Goal: Task Accomplishment & Management: Manage account settings

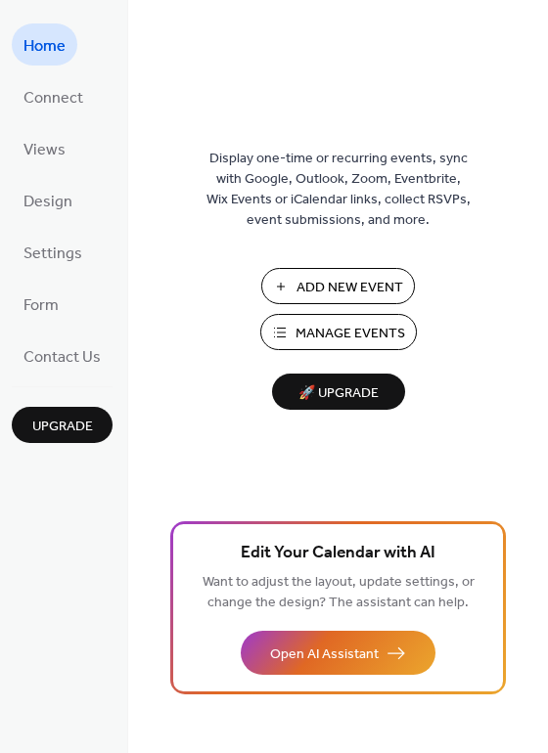
click at [317, 332] on span "Manage Events" at bounding box center [350, 334] width 110 height 21
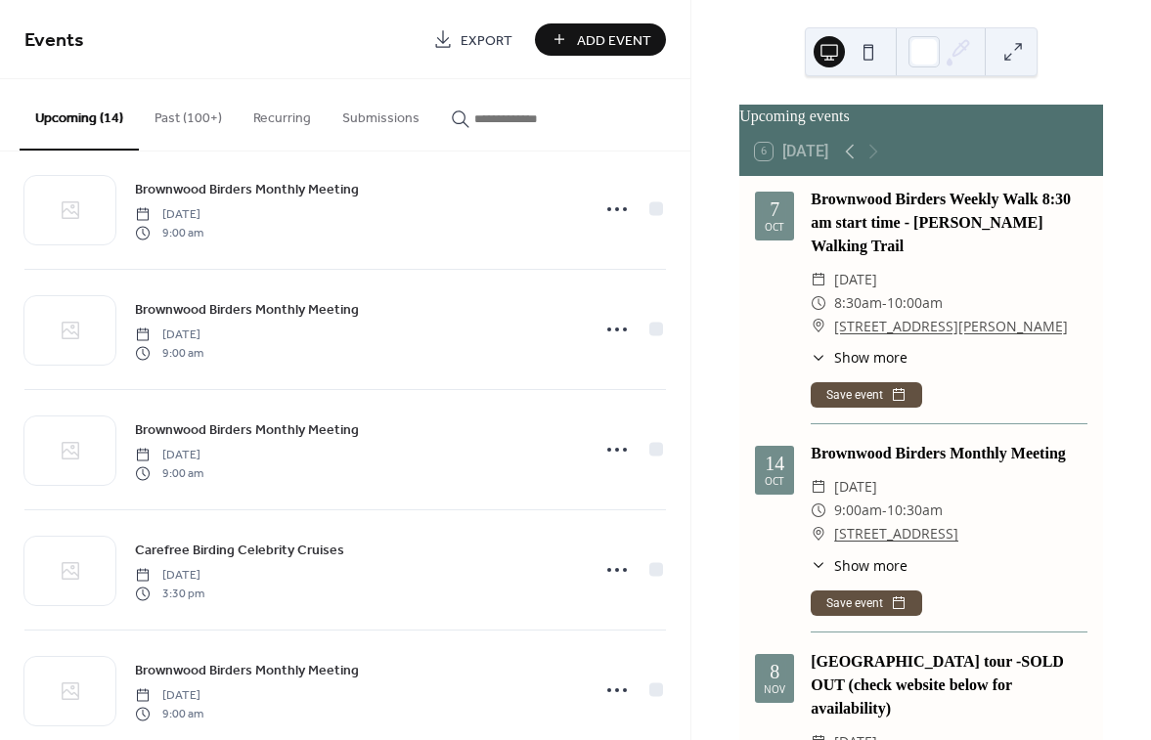
scroll to position [1076, 0]
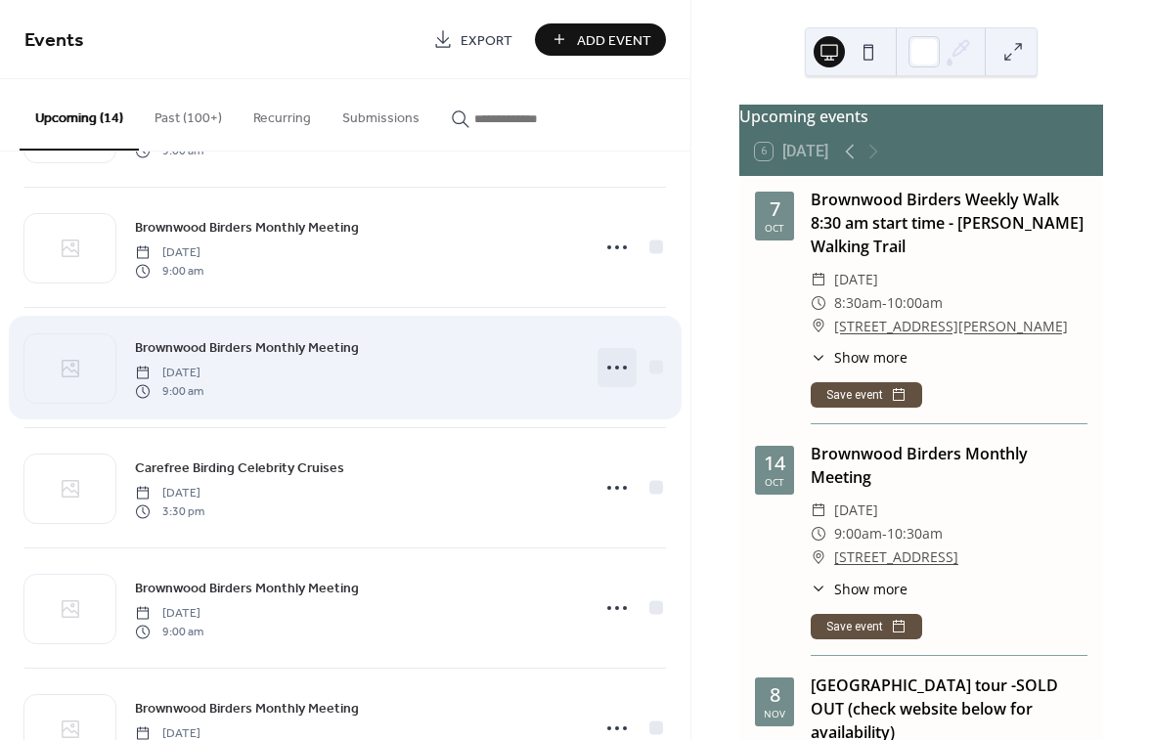
click at [609, 366] on icon at bounding box center [616, 367] width 31 height 31
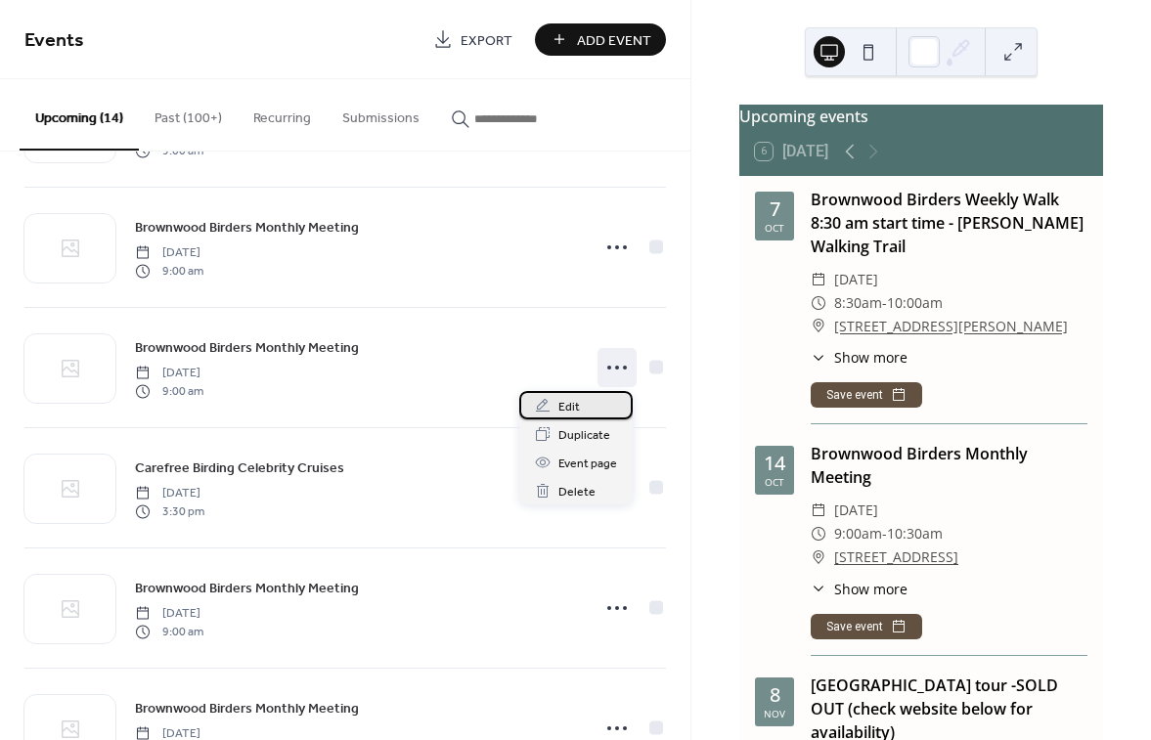
click at [575, 409] on span "Edit" at bounding box center [569, 407] width 22 height 21
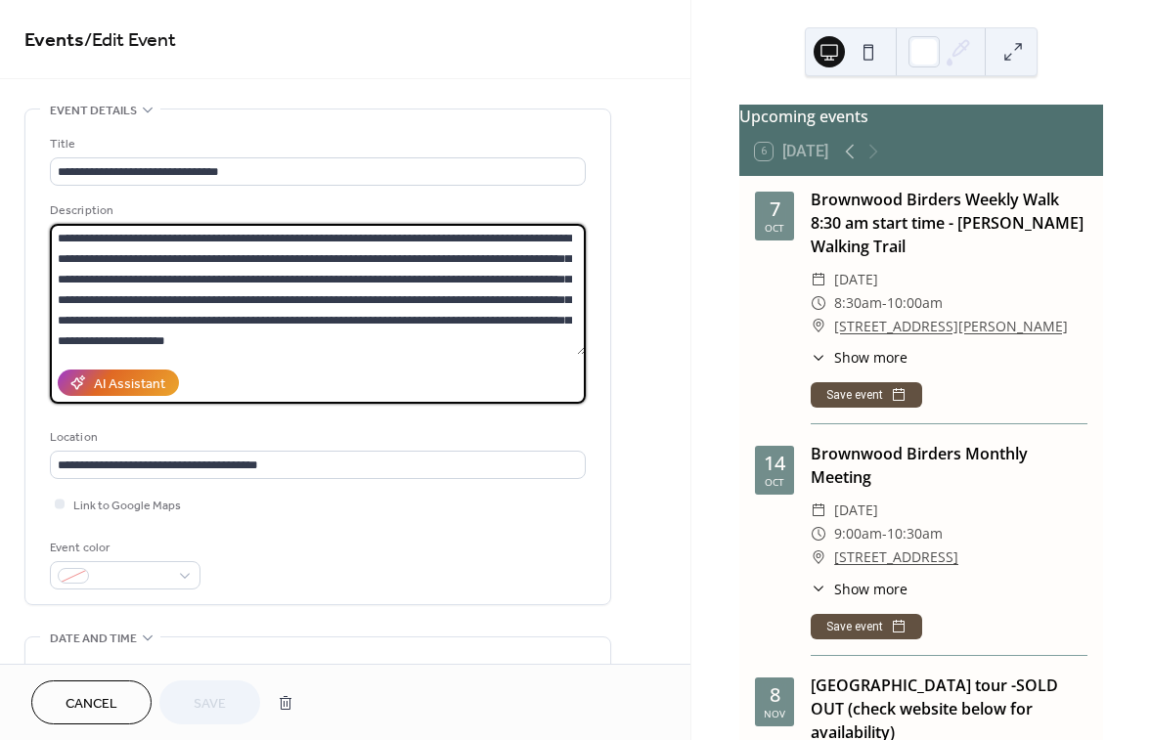
drag, startPoint x: 402, startPoint y: 240, endPoint x: 181, endPoint y: 291, distance: 227.0
click at [181, 291] on textarea "**********" at bounding box center [318, 289] width 536 height 131
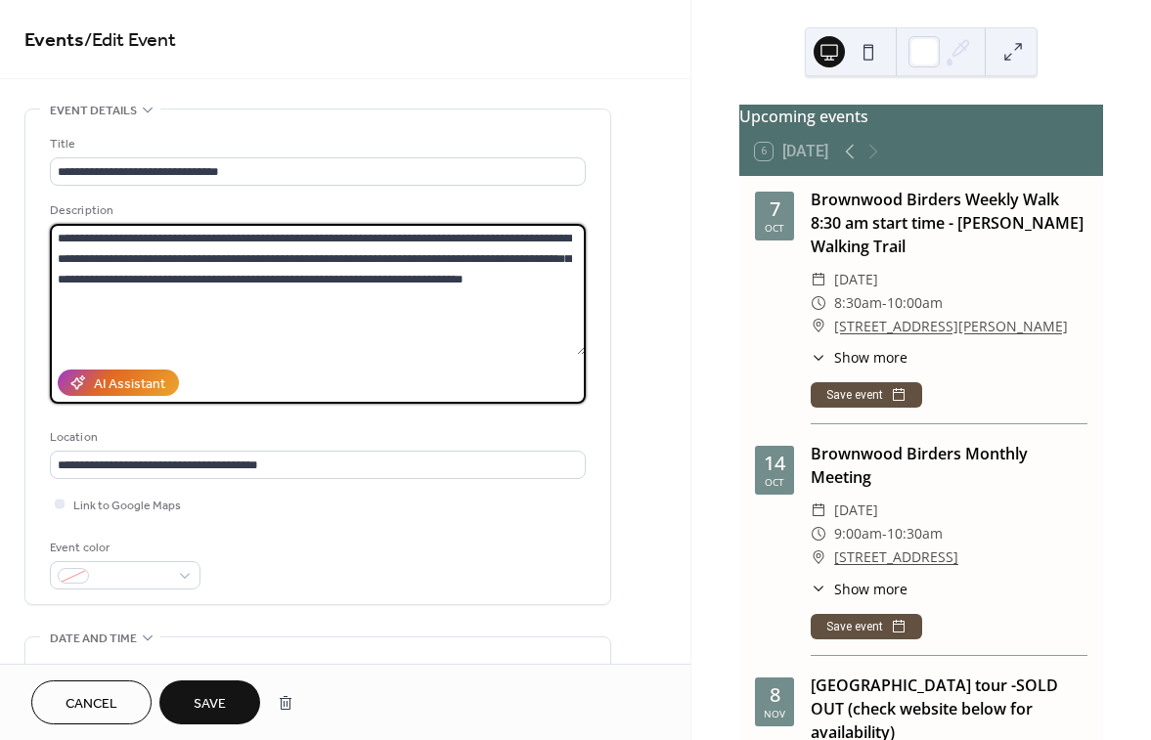
type textarea "**********"
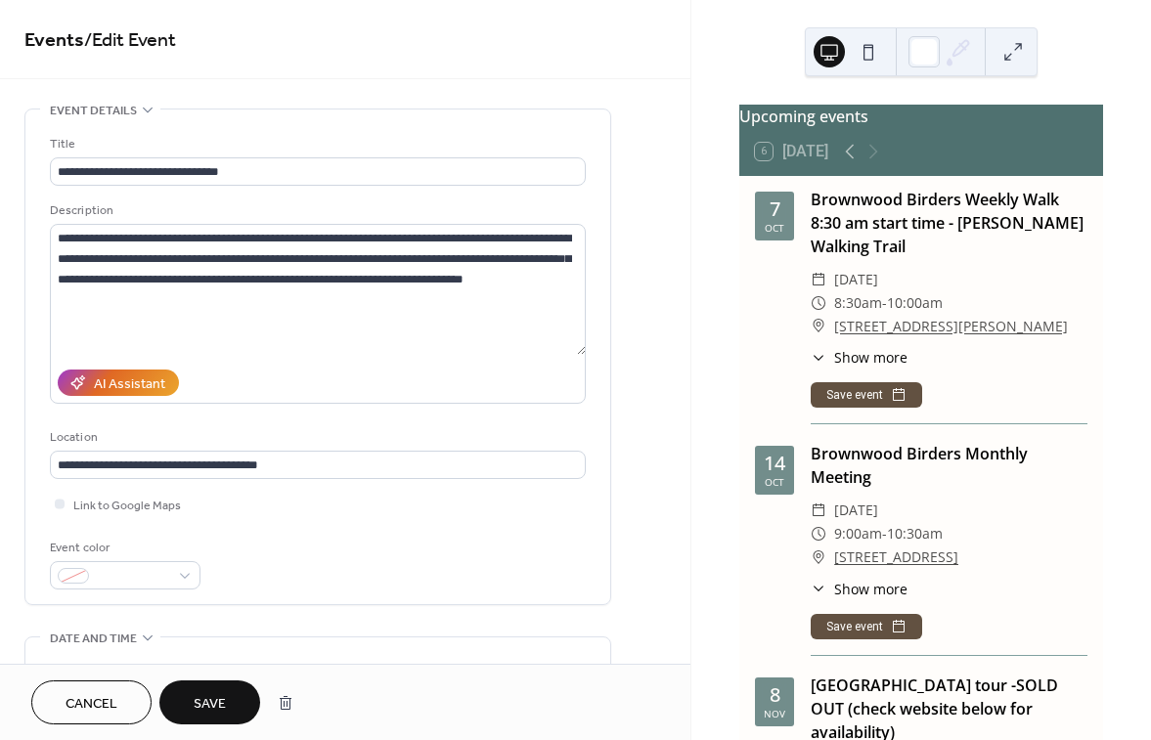
click at [197, 694] on span "Save" at bounding box center [210, 704] width 32 height 21
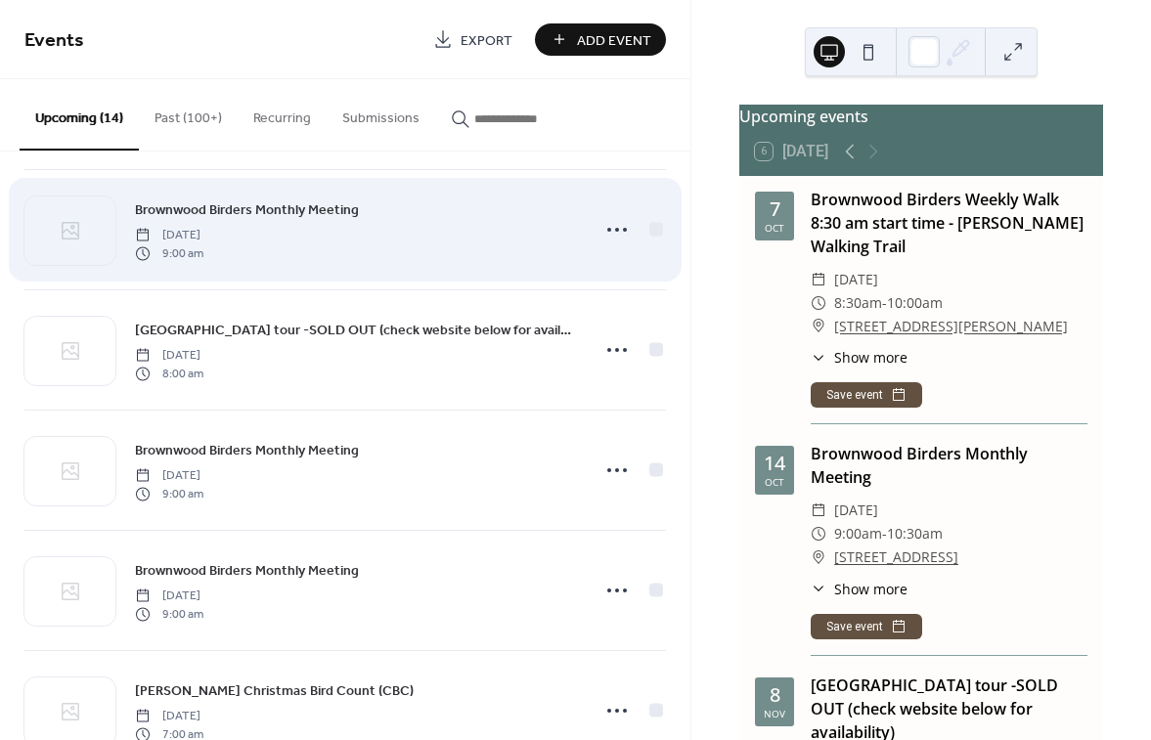
scroll to position [293, 0]
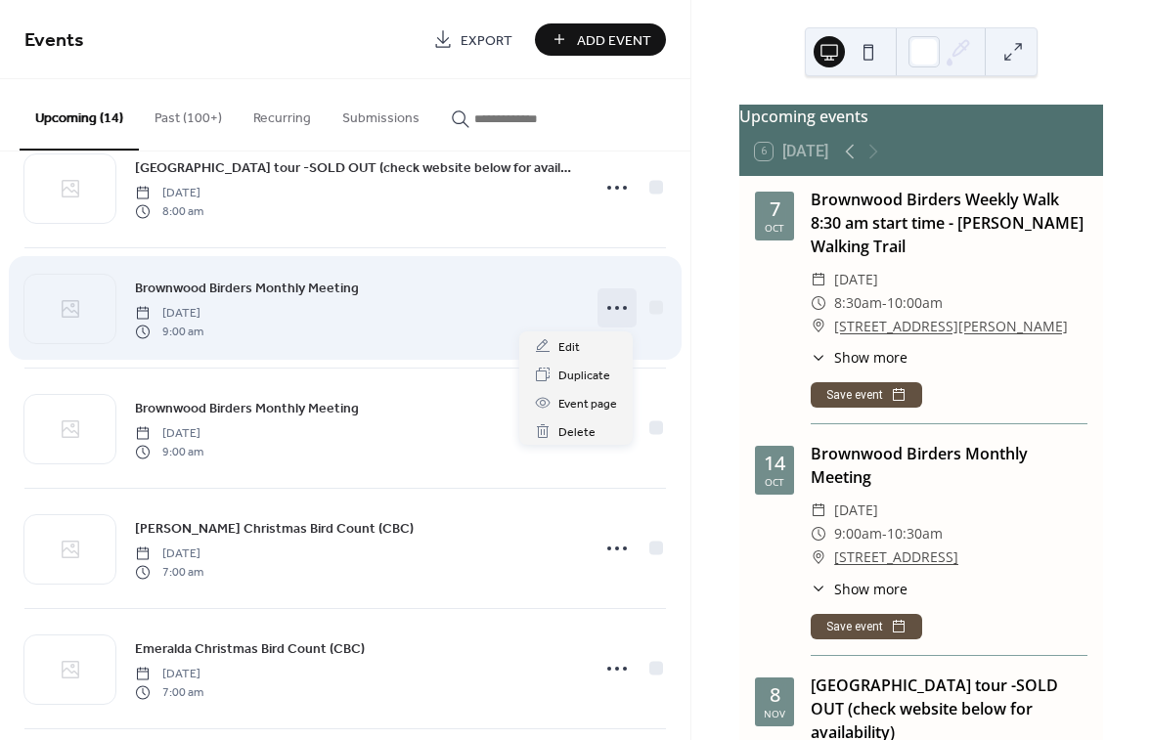
click at [606, 309] on icon at bounding box center [616, 307] width 31 height 31
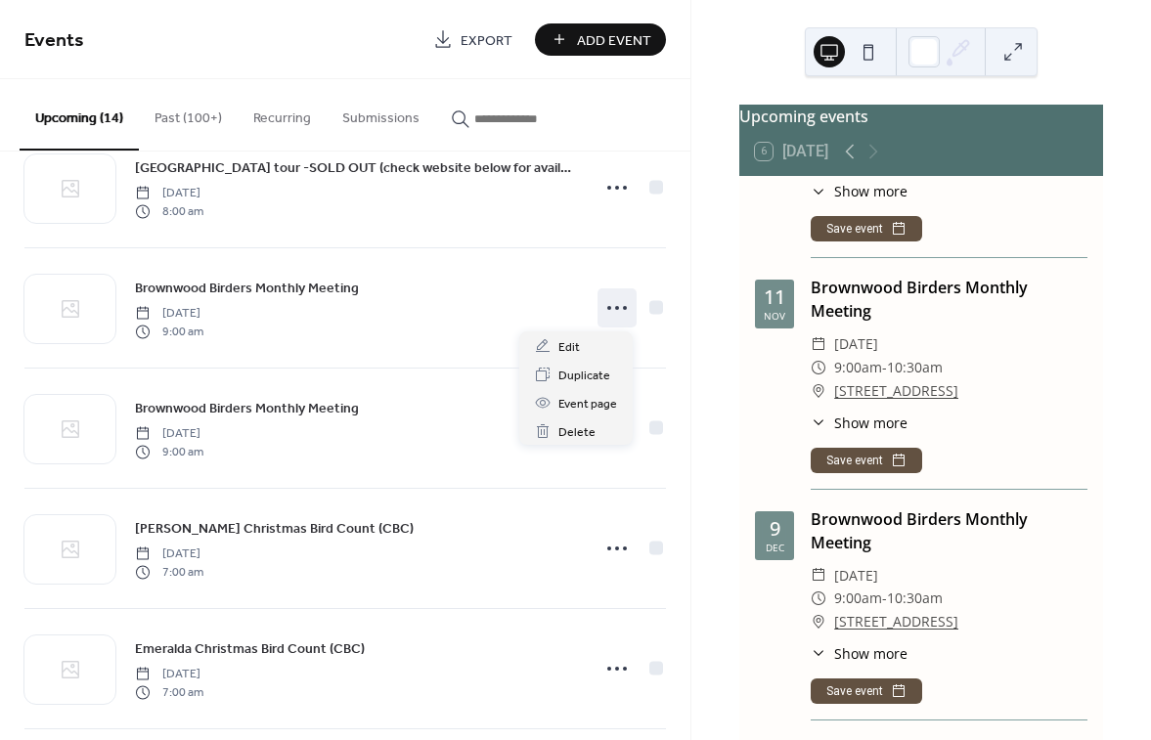
scroll to position [685, 0]
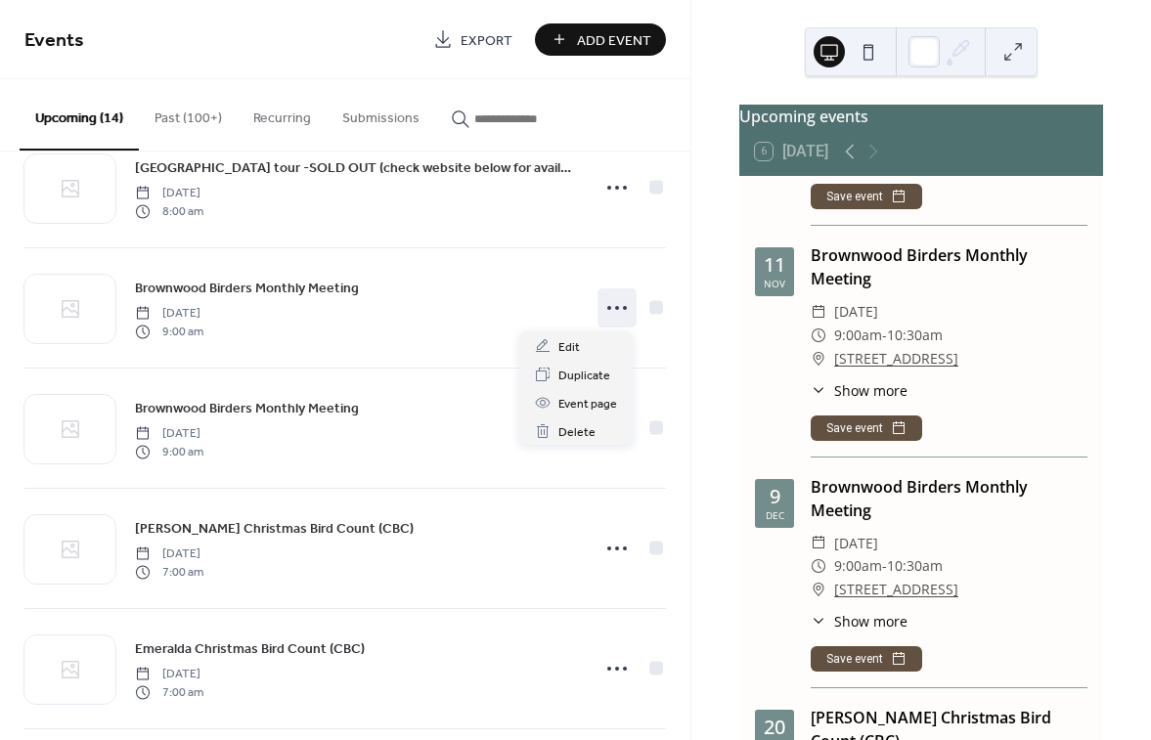
click at [829, 401] on div "​ Show more" at bounding box center [859, 390] width 97 height 21
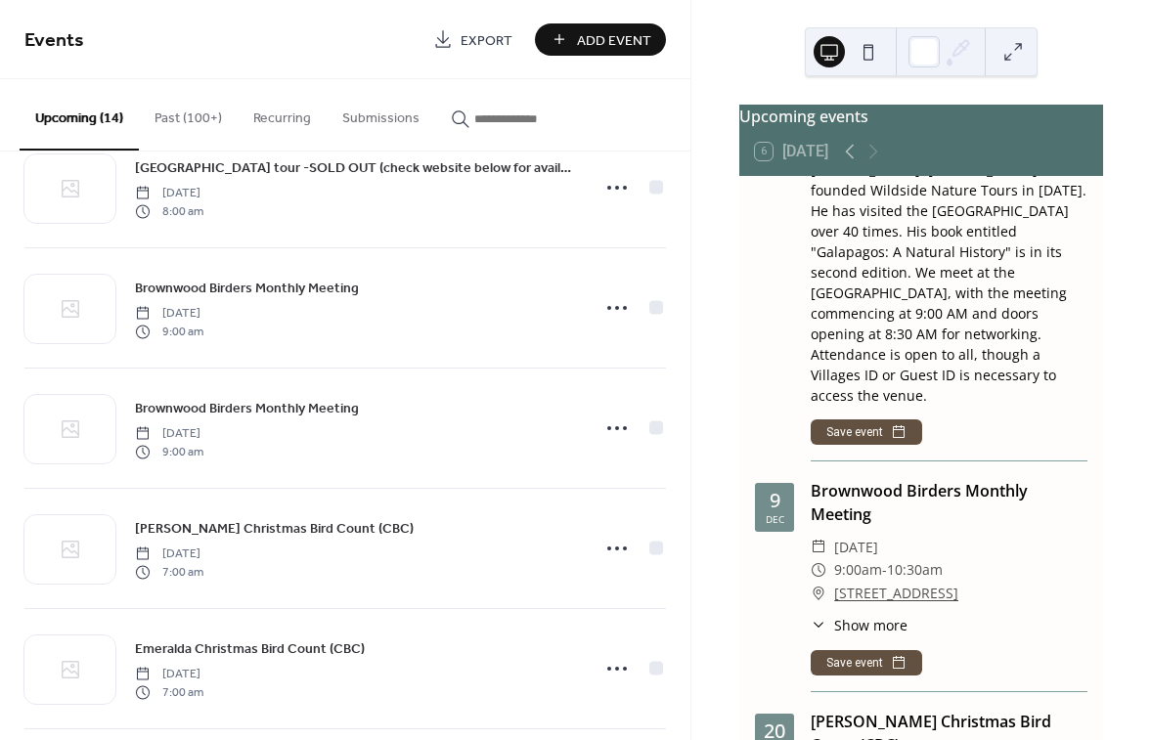
scroll to position [1174, 0]
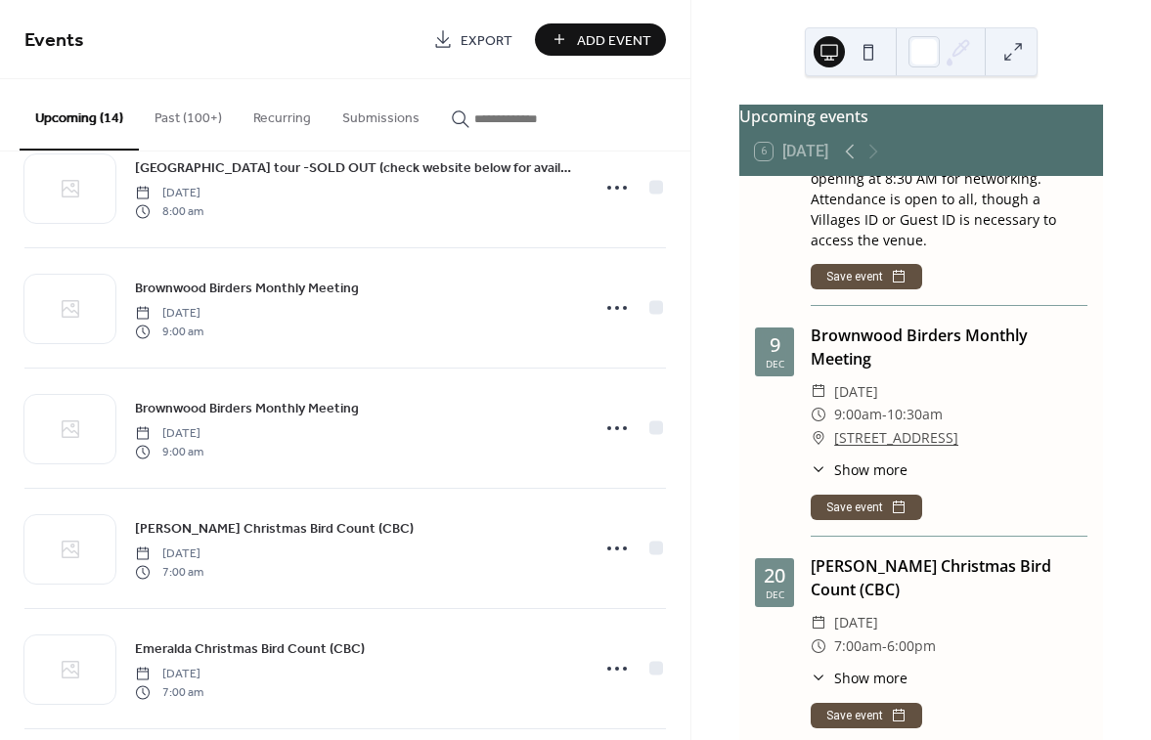
click at [871, 480] on span "Show more" at bounding box center [870, 470] width 73 height 21
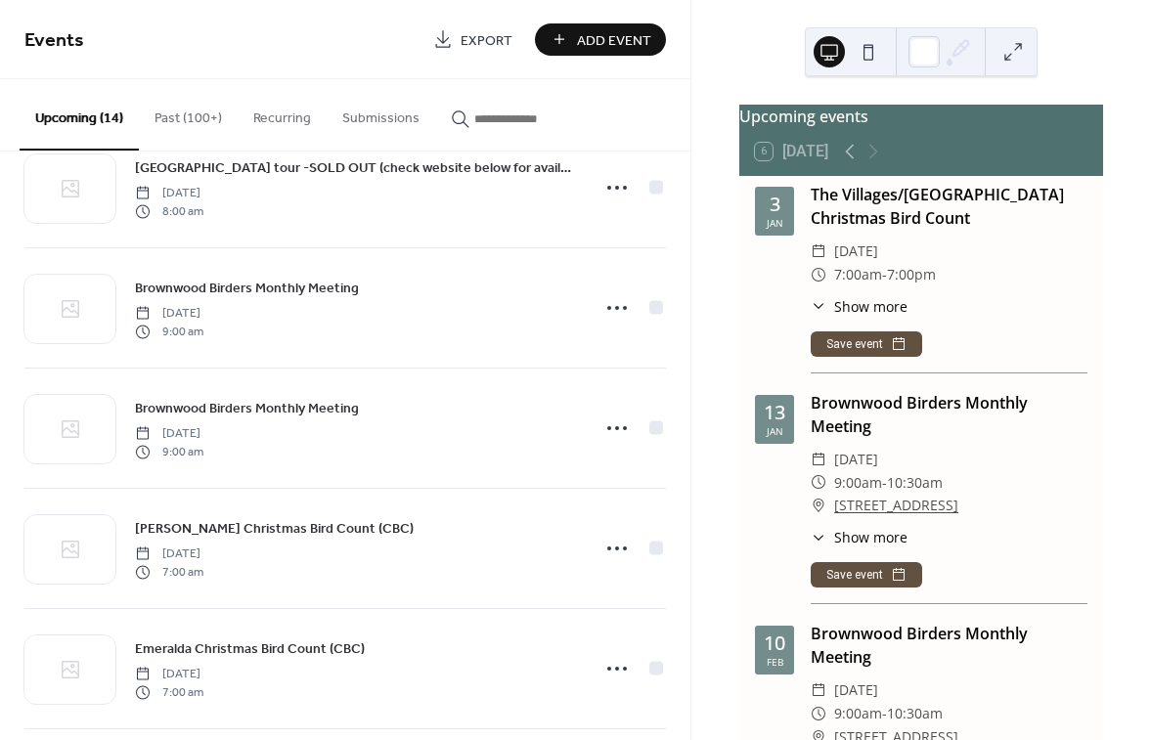
scroll to position [2347, 0]
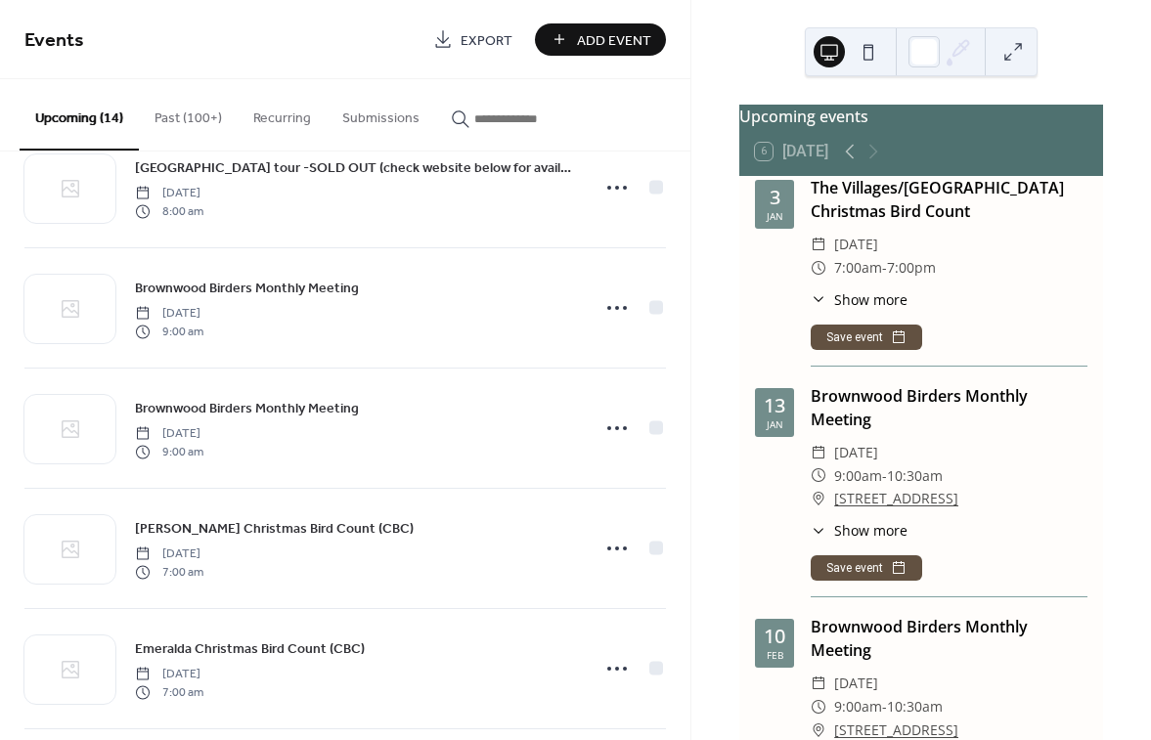
click at [862, 541] on span "Show more" at bounding box center [870, 530] width 73 height 21
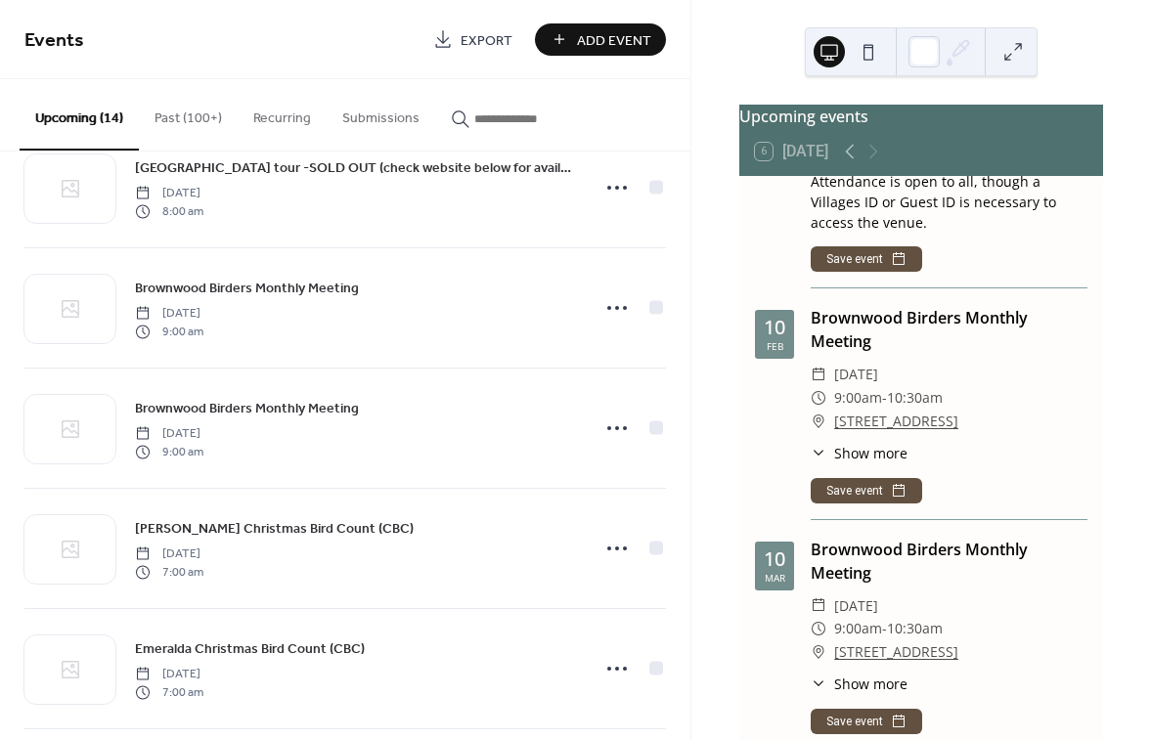
scroll to position [3032, 0]
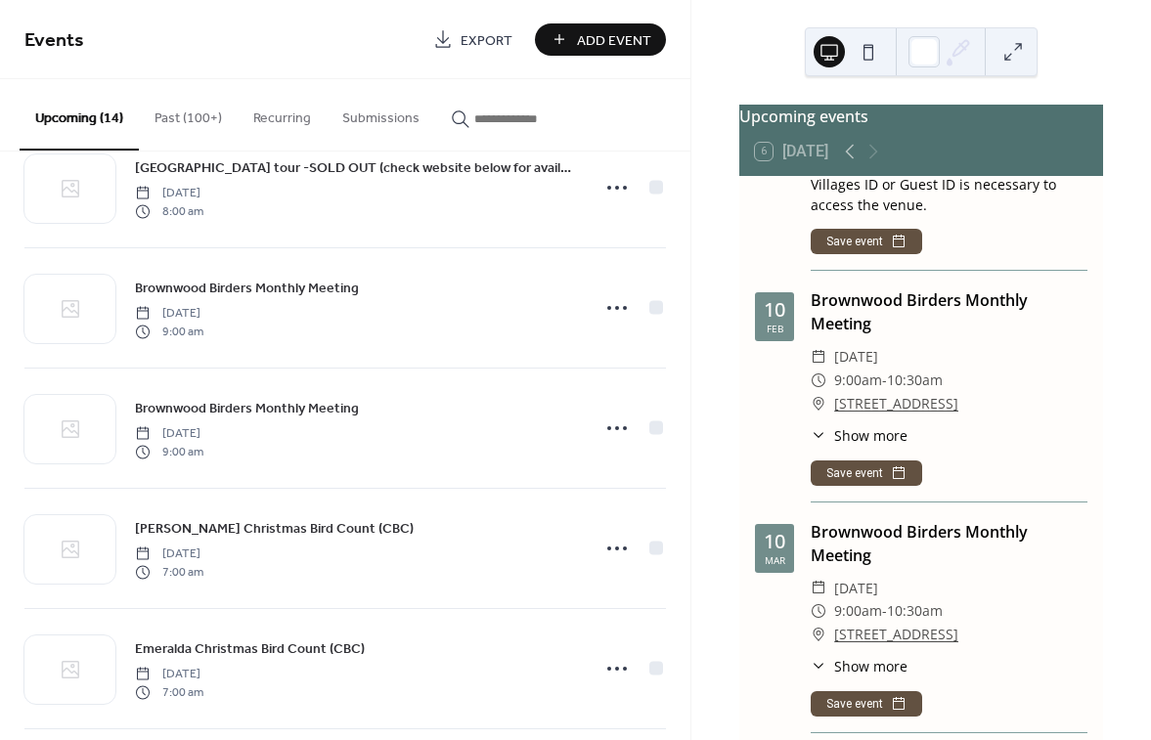
click at [873, 434] on span "Show more" at bounding box center [870, 435] width 73 height 21
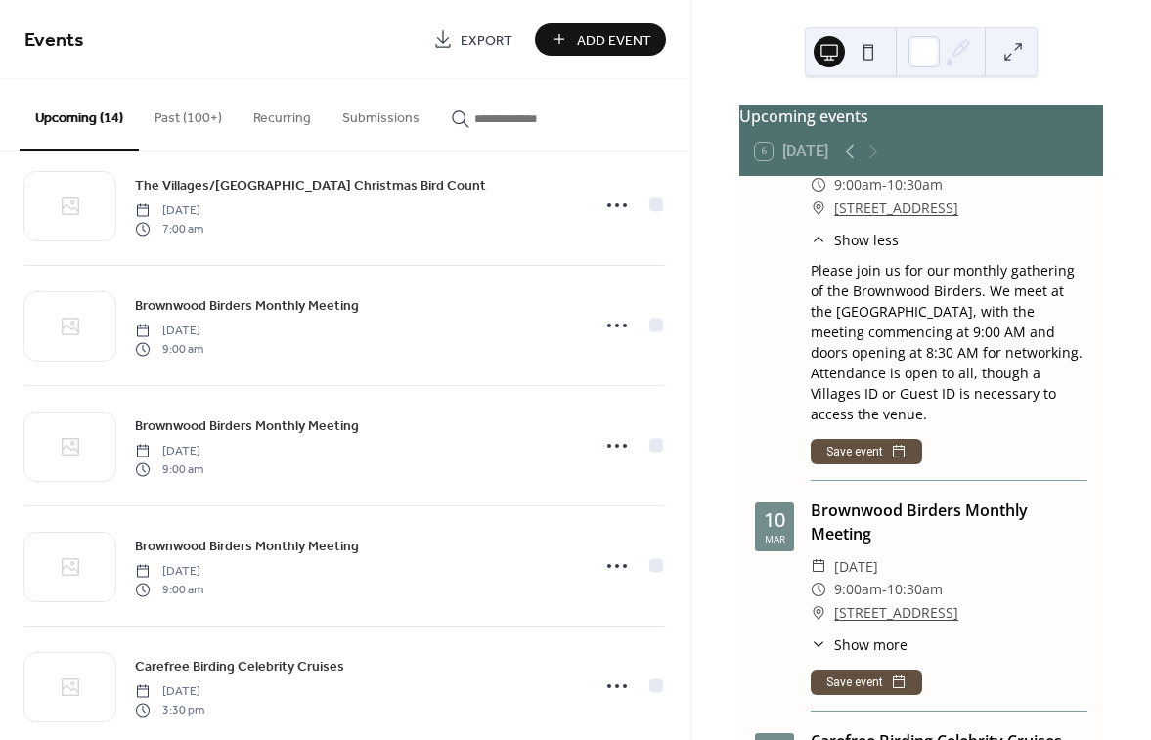
scroll to position [880, 0]
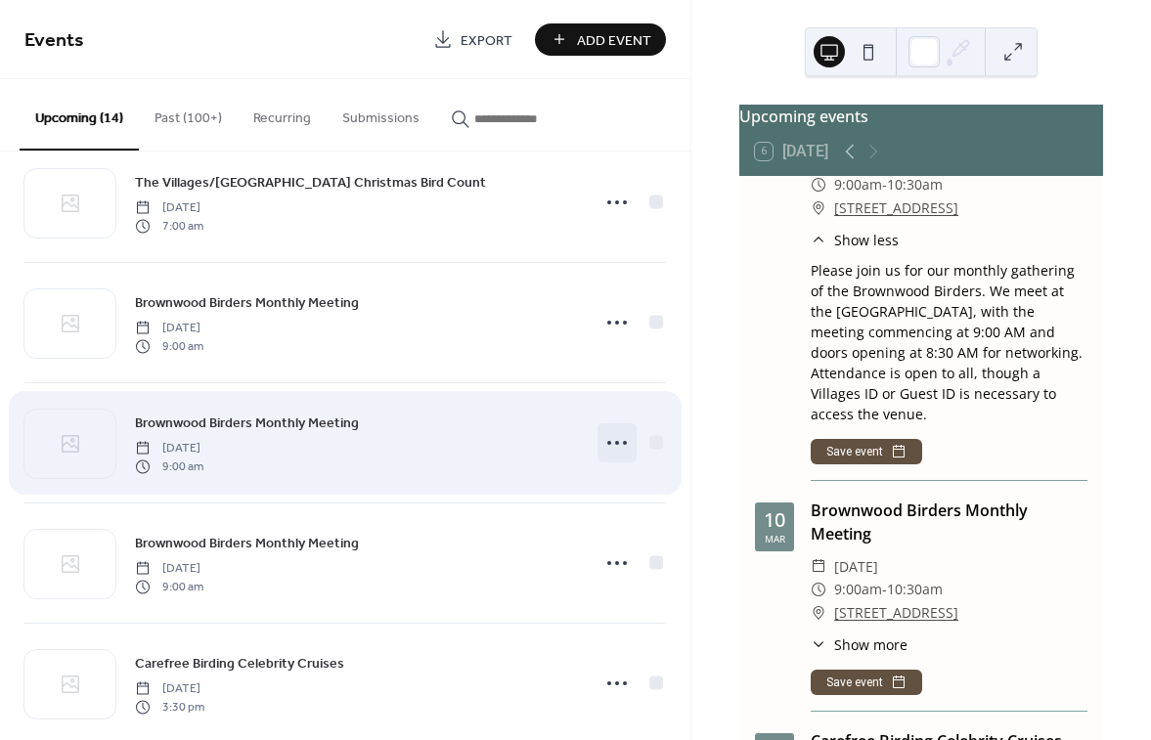
click at [606, 440] on icon at bounding box center [616, 442] width 31 height 31
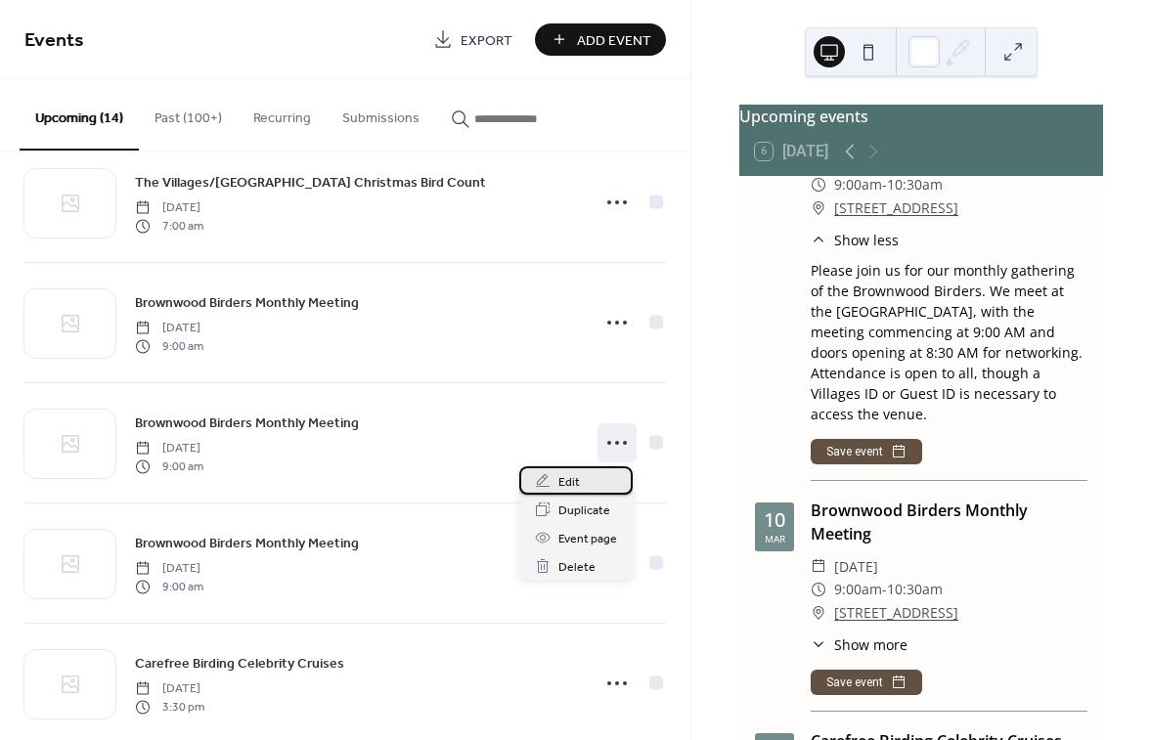
click at [563, 483] on span "Edit" at bounding box center [569, 482] width 22 height 21
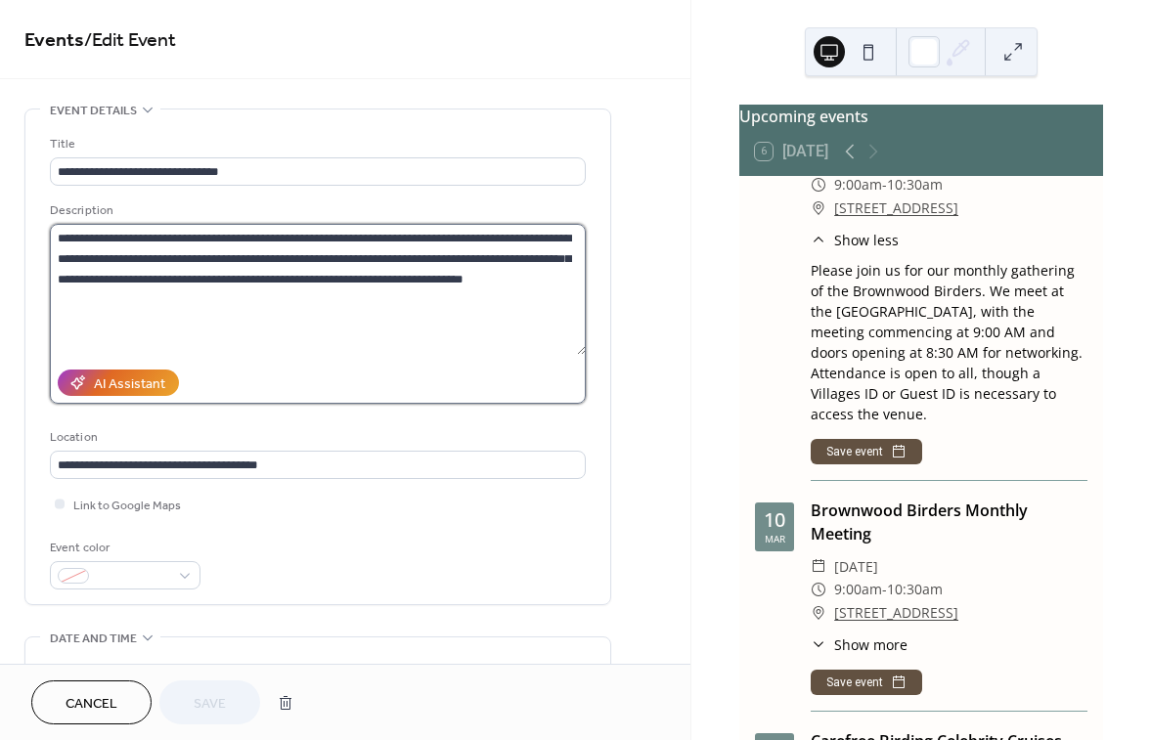
click at [400, 237] on textarea "**********" at bounding box center [318, 289] width 536 height 131
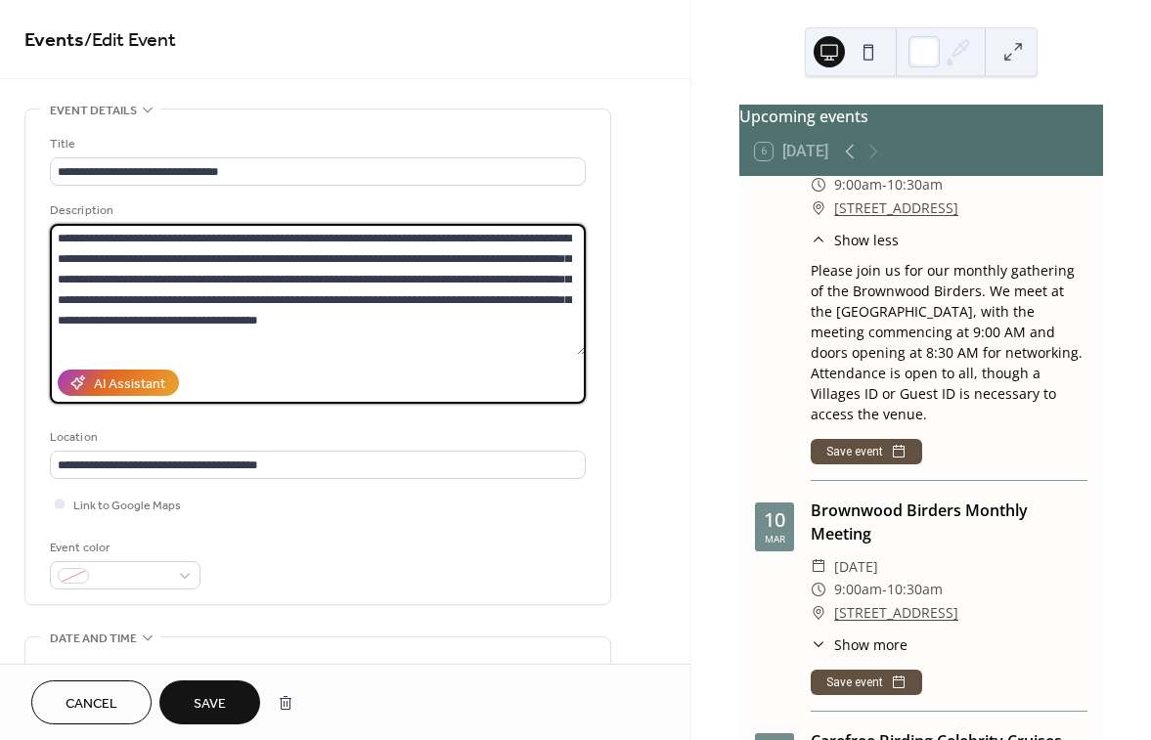
type textarea "**********"
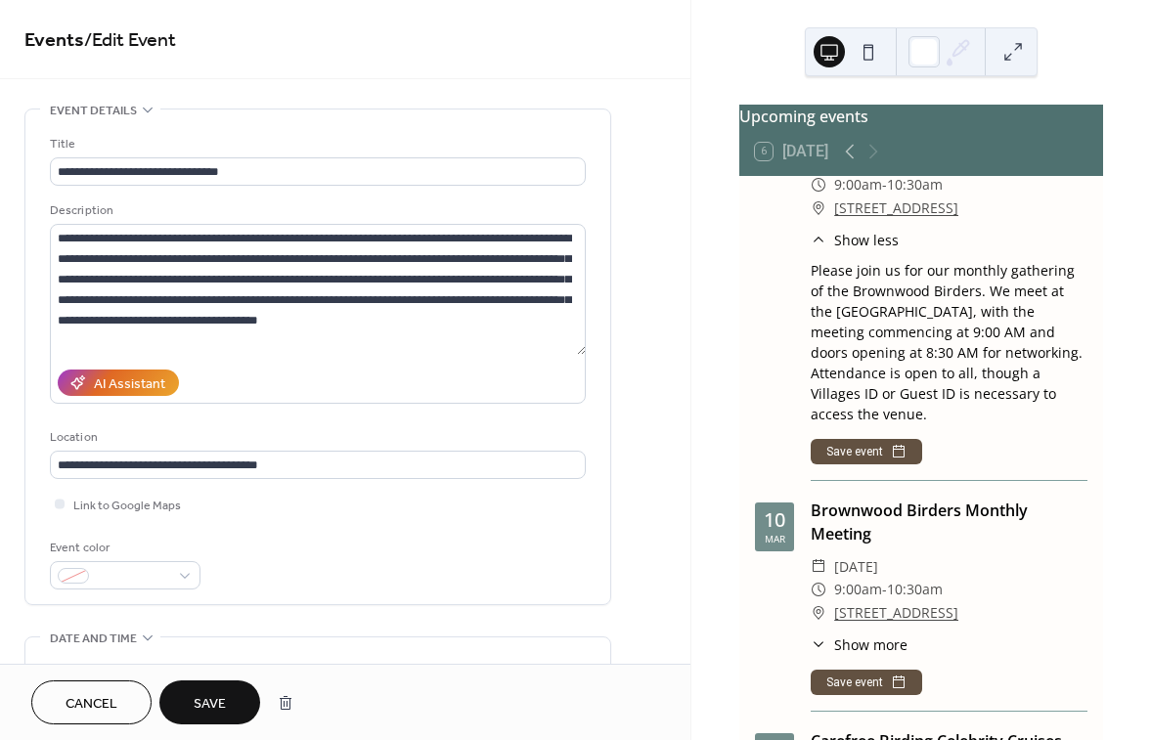
click at [191, 709] on button "Save" at bounding box center [209, 703] width 101 height 44
